Goal: Find specific page/section: Find specific page/section

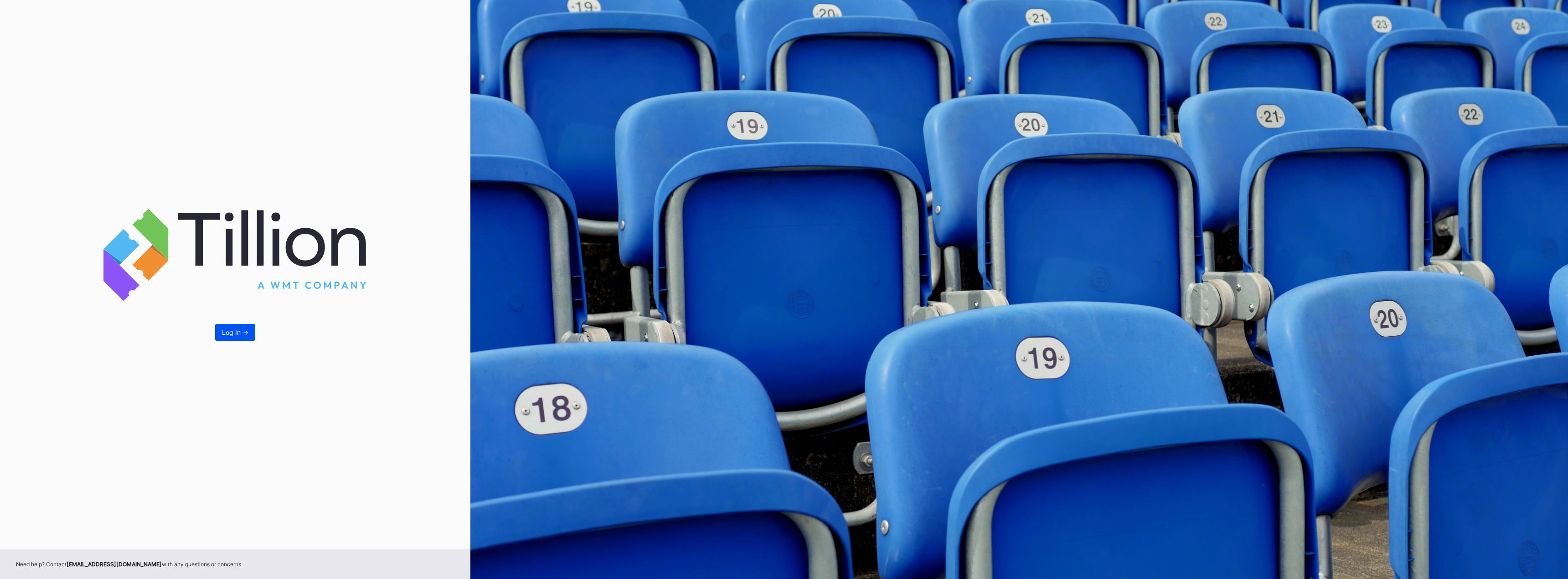
click at [240, 333] on div "Log In ->" at bounding box center [235, 333] width 26 height 8
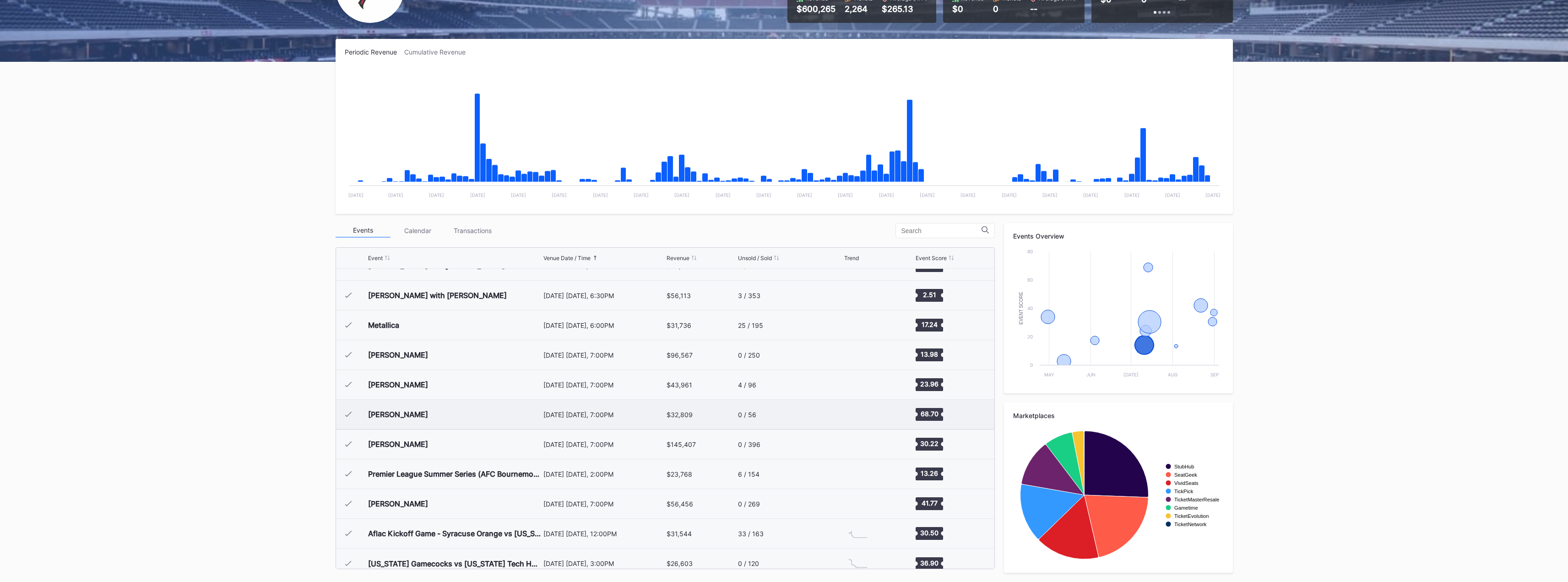
scroll to position [27, 0]
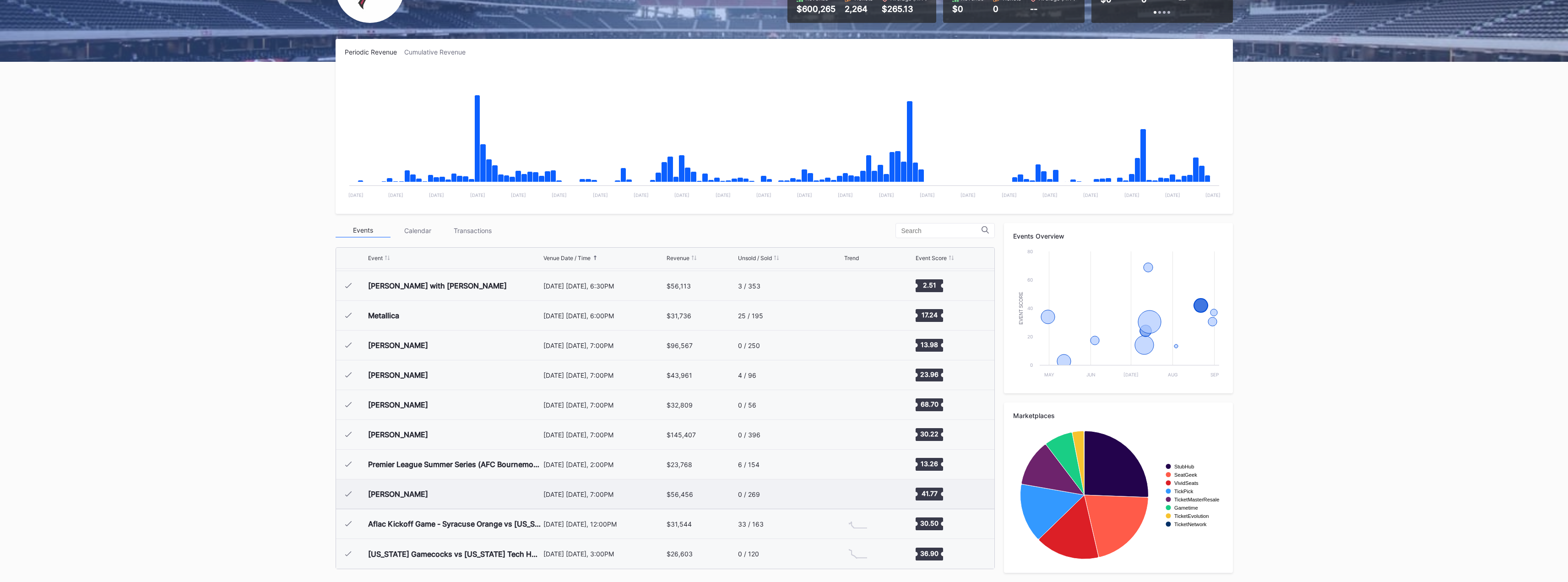
click at [455, 497] on div "[PERSON_NAME]" at bounding box center [454, 494] width 173 height 29
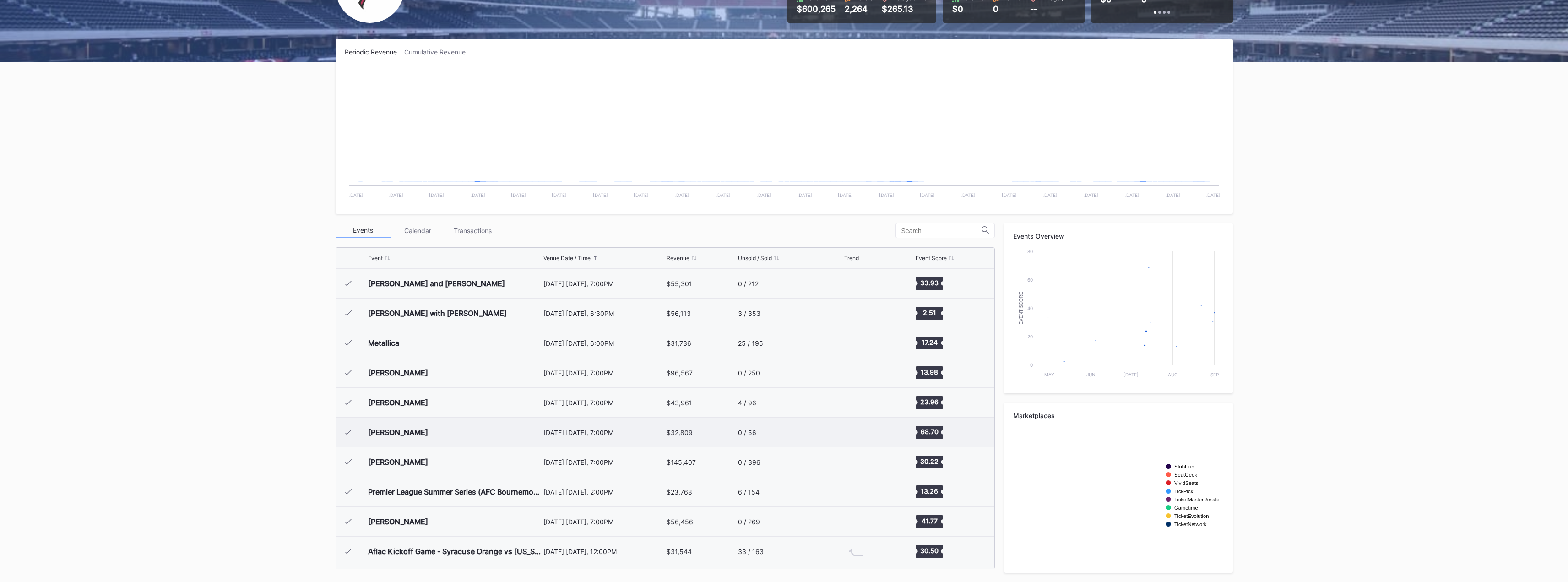
scroll to position [27, 0]
